Goal: Task Accomplishment & Management: Manage account settings

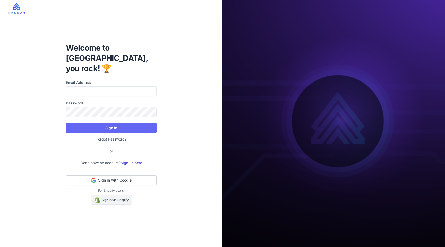
click at [124, 195] on link "Sign in via Shopify" at bounding box center [111, 200] width 41 height 10
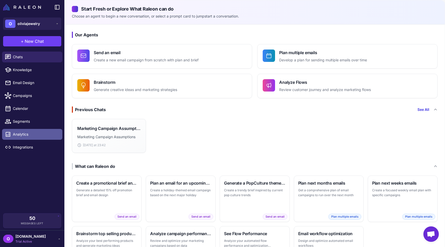
click at [41, 136] on span "Analytics" at bounding box center [35, 134] width 45 height 6
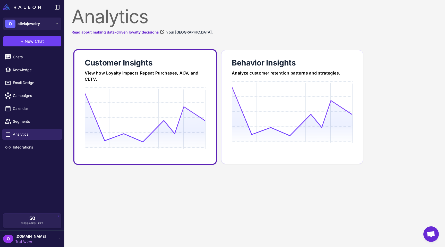
click at [103, 140] on icon at bounding box center [145, 117] width 121 height 49
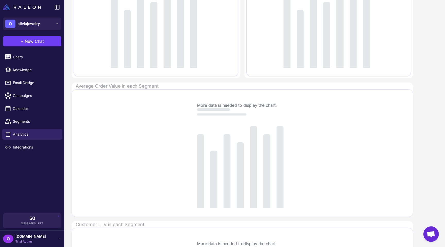
scroll to position [376, 0]
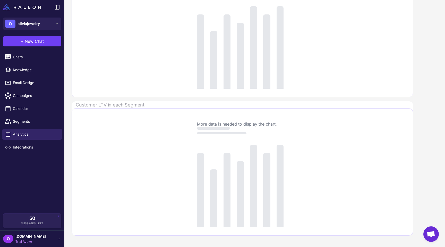
click at [43, 240] on div "O oliviajewelry.co Trial Active" at bounding box center [32, 238] width 58 height 10
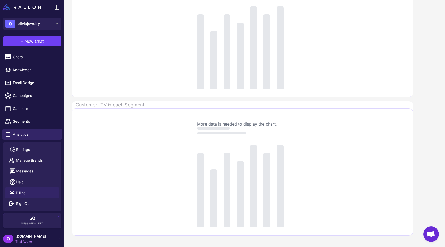
click at [25, 194] on span "Billing" at bounding box center [21, 193] width 10 height 6
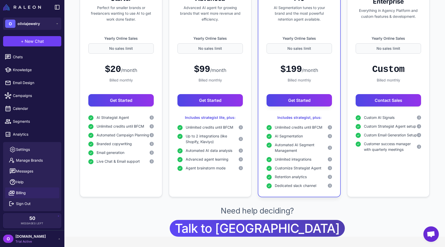
scroll to position [106, 0]
